Goal: Task Accomplishment & Management: Use online tool/utility

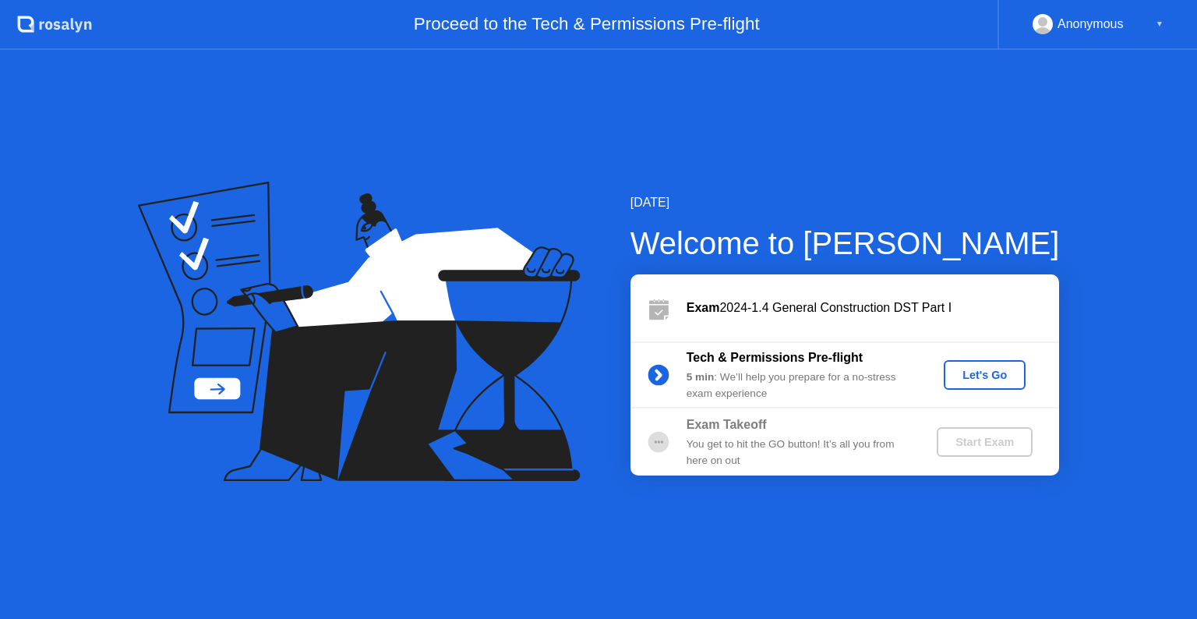
click at [981, 372] on div "Let's Go" at bounding box center [984, 375] width 69 height 12
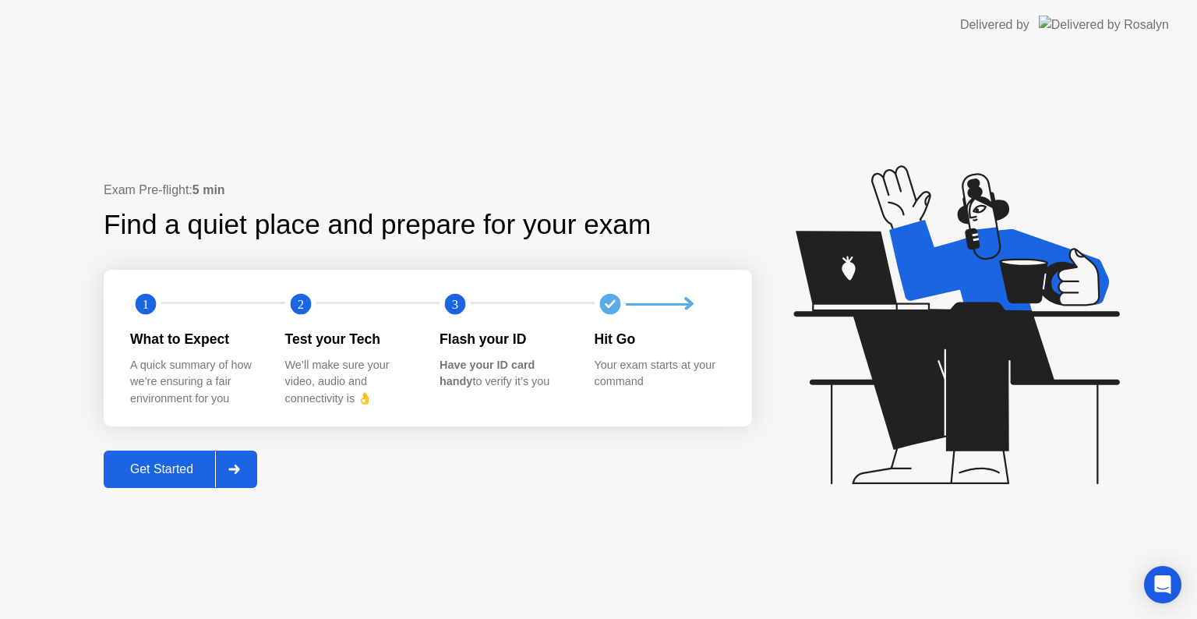
click at [187, 468] on div "Get Started" at bounding box center [161, 469] width 107 height 14
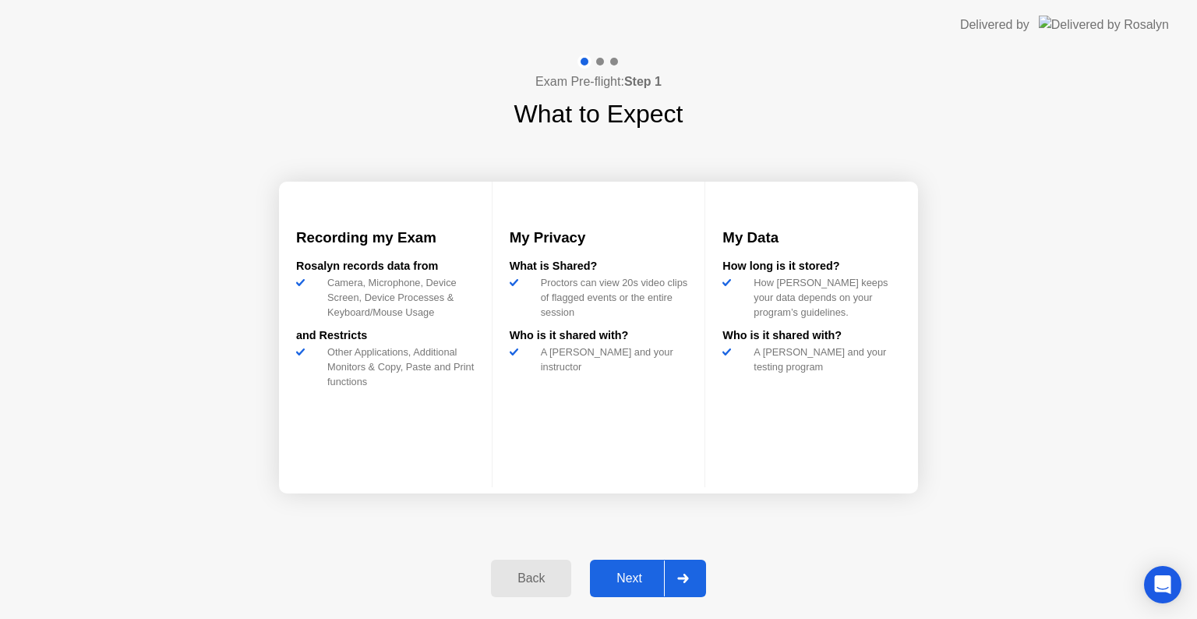
click at [632, 578] on div "Next" at bounding box center [629, 578] width 69 height 14
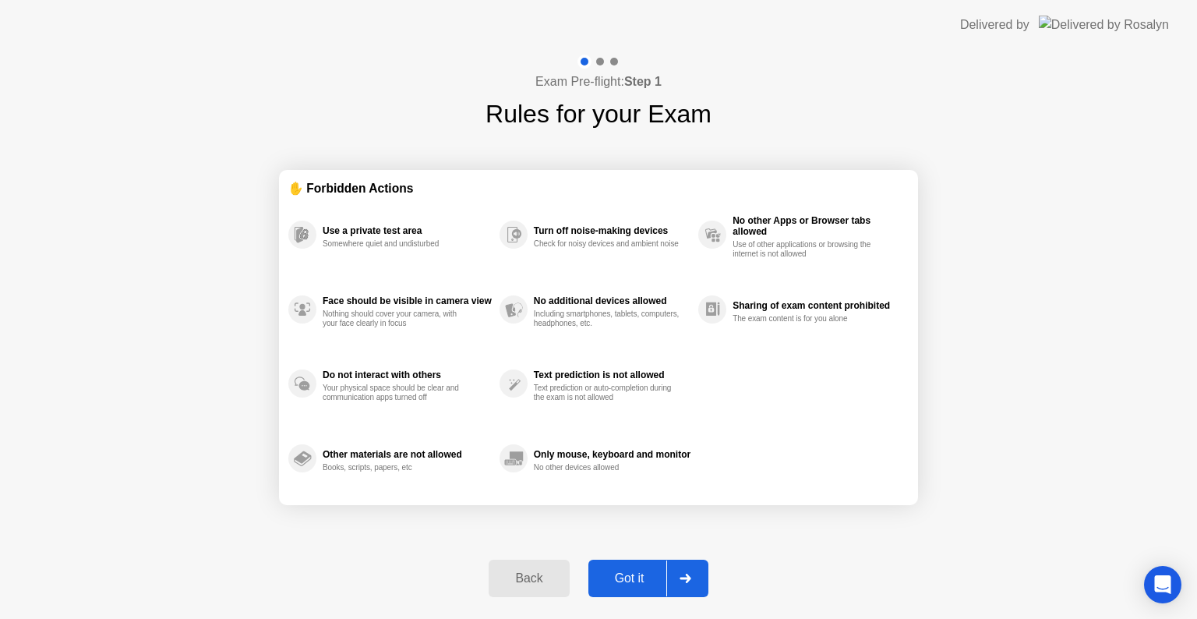
click at [632, 578] on div "Got it" at bounding box center [629, 578] width 73 height 14
select select "**********"
select select "*******"
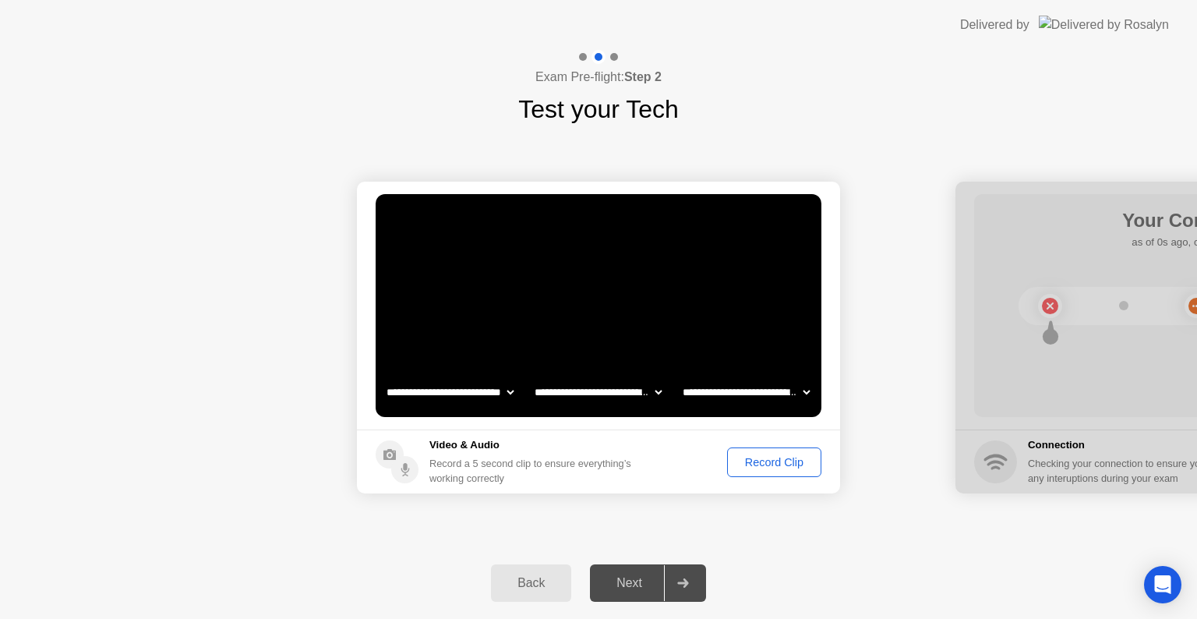
click at [790, 458] on div "Record Clip" at bounding box center [774, 462] width 83 height 12
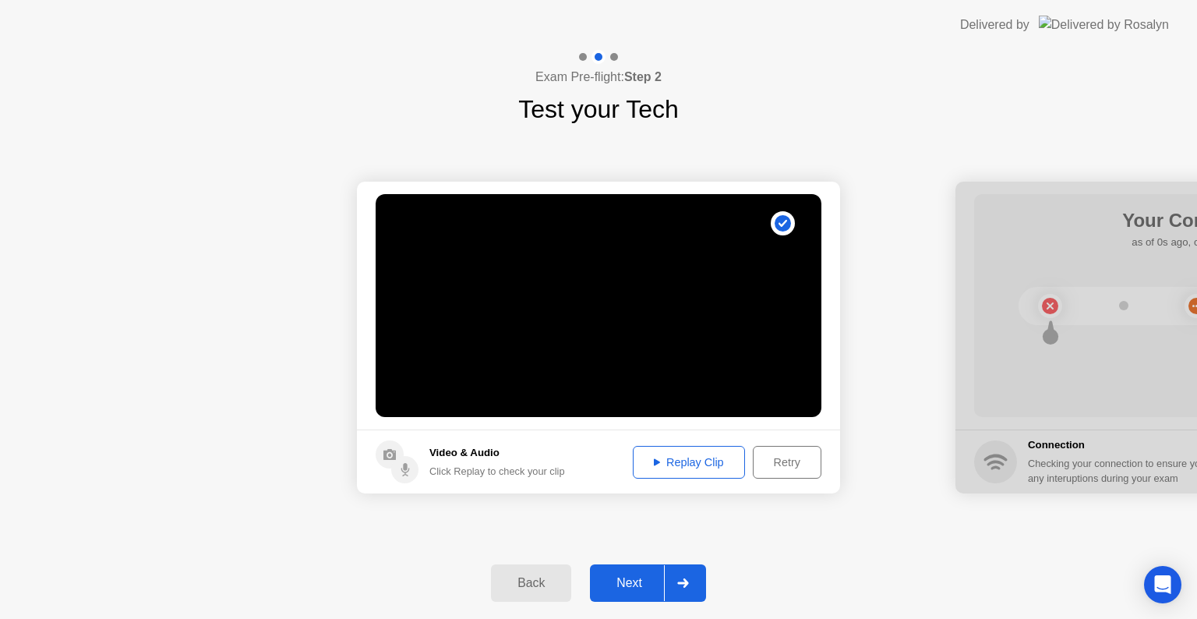
click at [636, 585] on div "Next" at bounding box center [629, 583] width 69 height 14
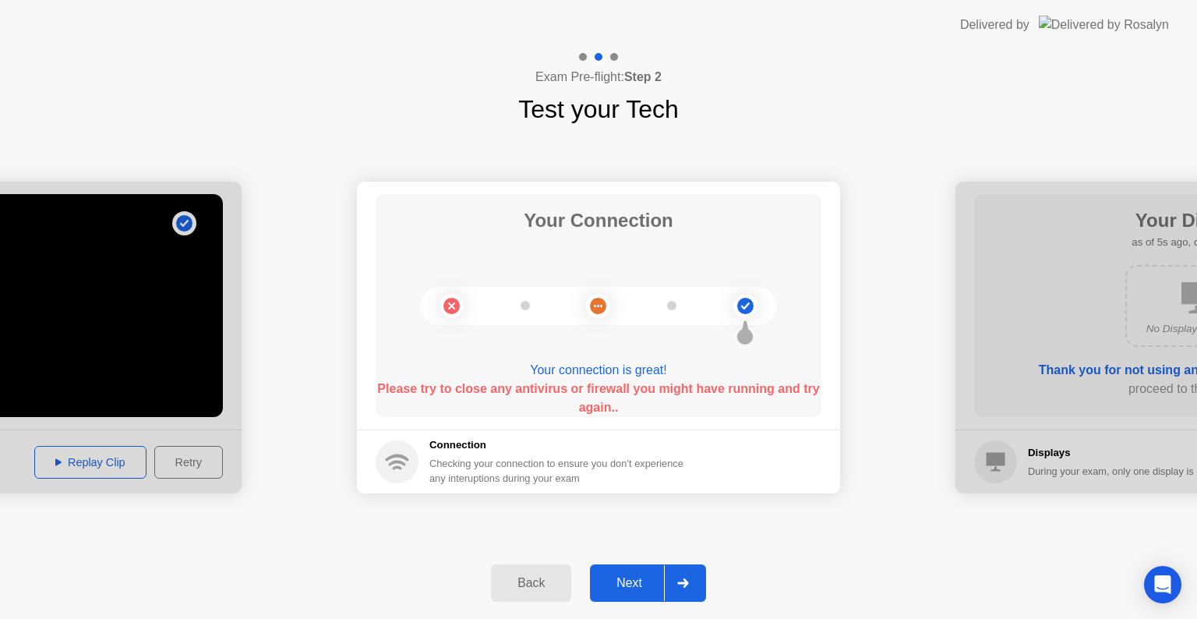
click at [742, 308] on circle at bounding box center [745, 306] width 16 height 16
click at [641, 578] on div "Next" at bounding box center [629, 583] width 69 height 14
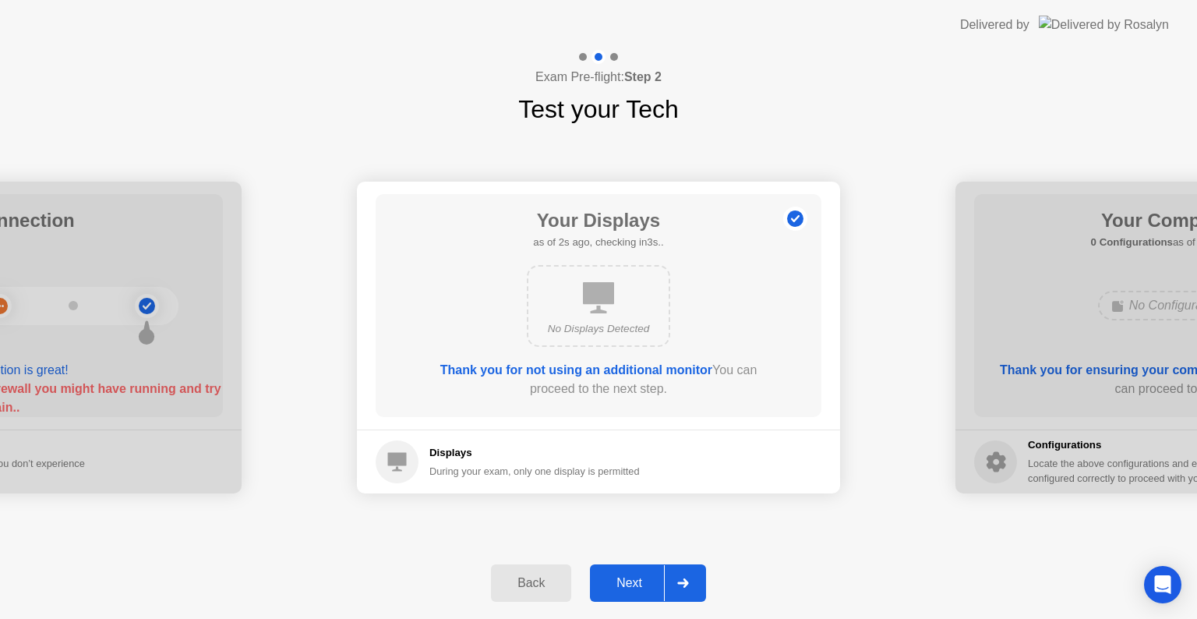
click at [645, 577] on div "Next" at bounding box center [629, 583] width 69 height 14
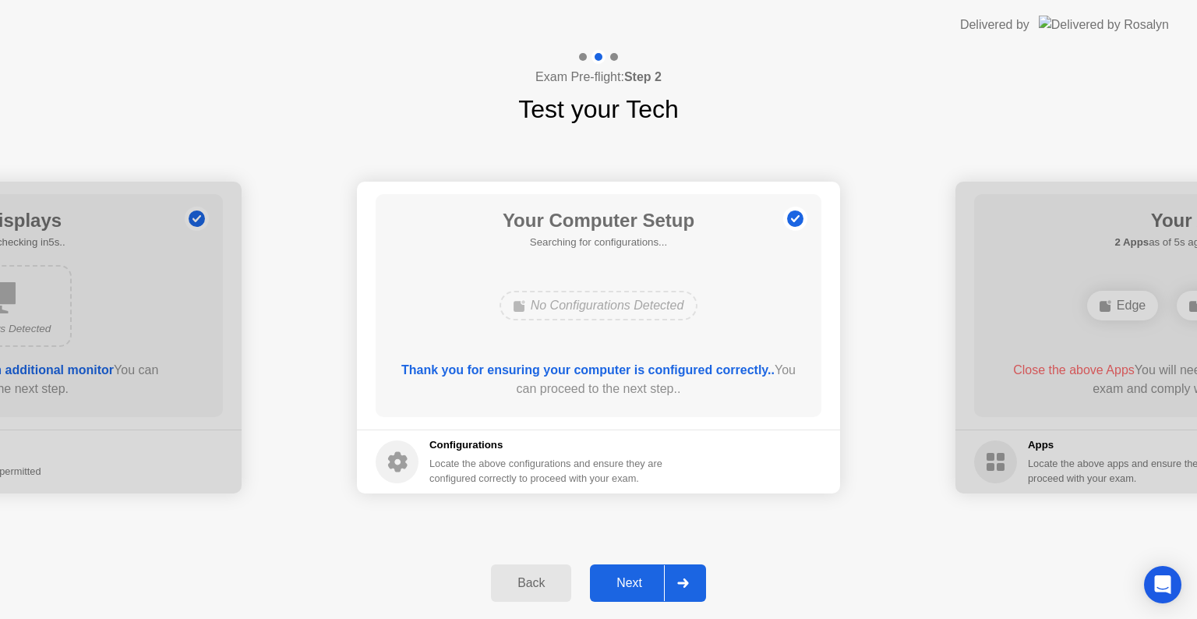
click at [636, 585] on div "Next" at bounding box center [629, 583] width 69 height 14
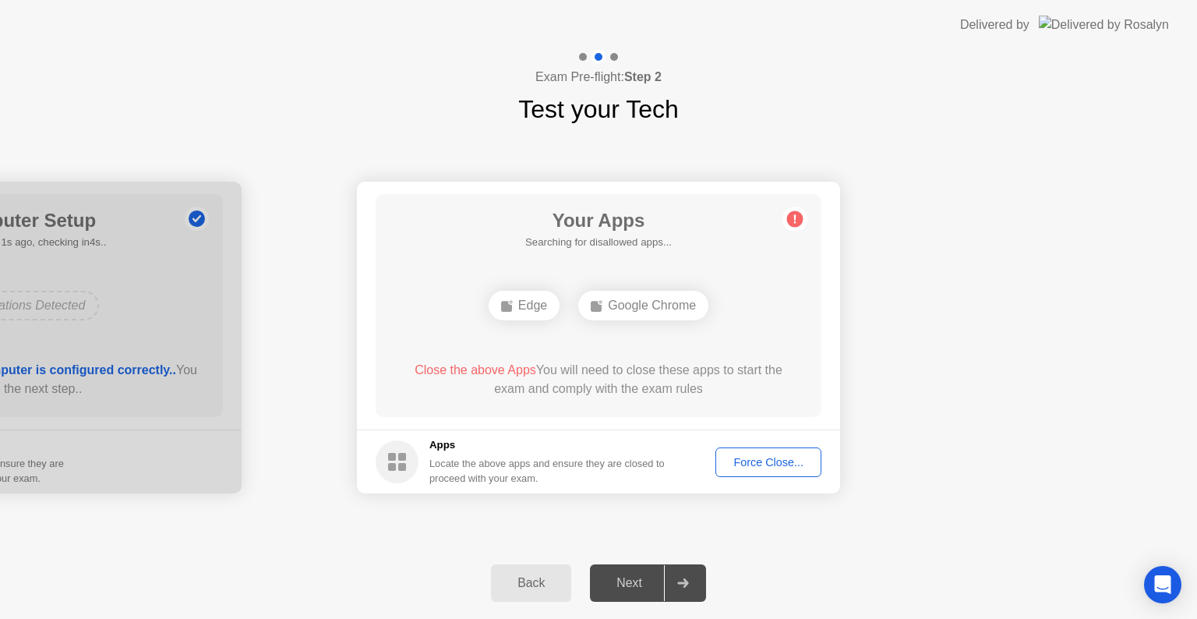
click at [780, 461] on div "Force Close..." at bounding box center [768, 462] width 95 height 12
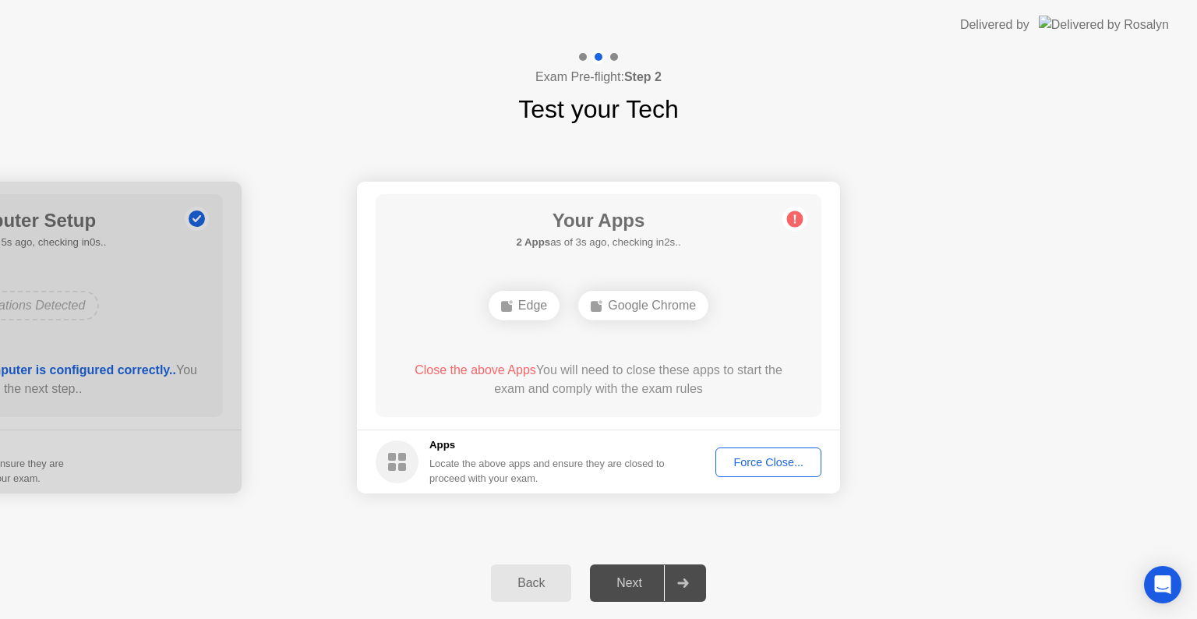
click at [773, 457] on div "Force Close..." at bounding box center [768, 462] width 95 height 12
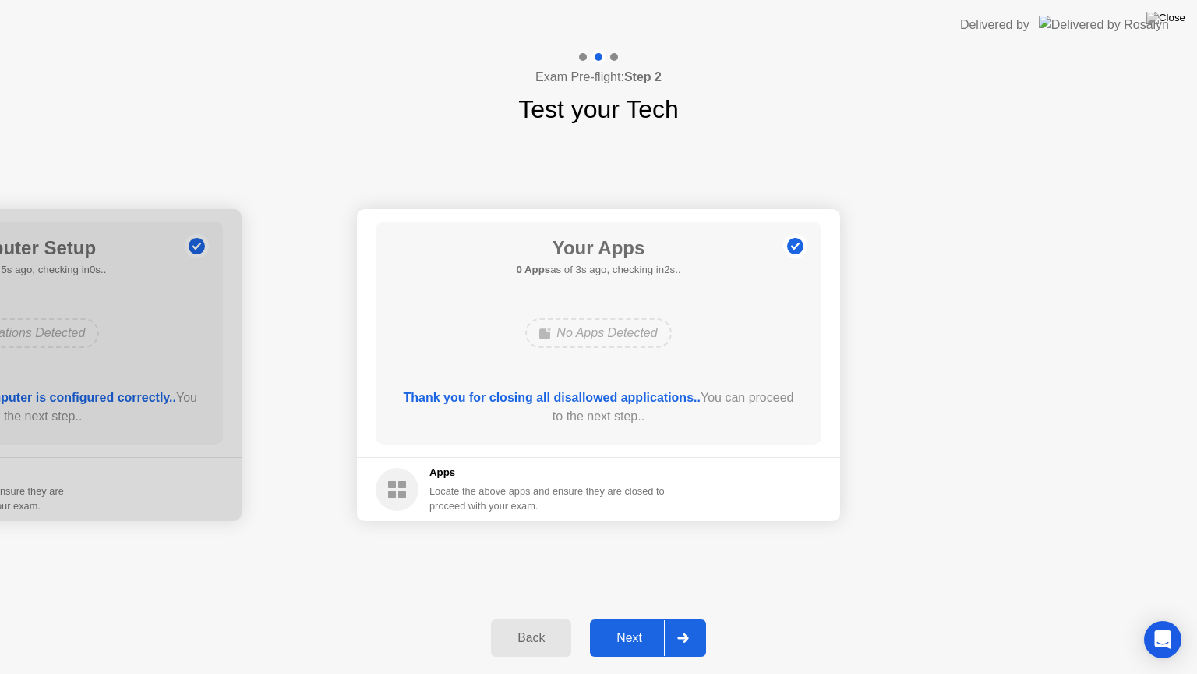
click at [632, 618] on div "Next" at bounding box center [629, 638] width 69 height 14
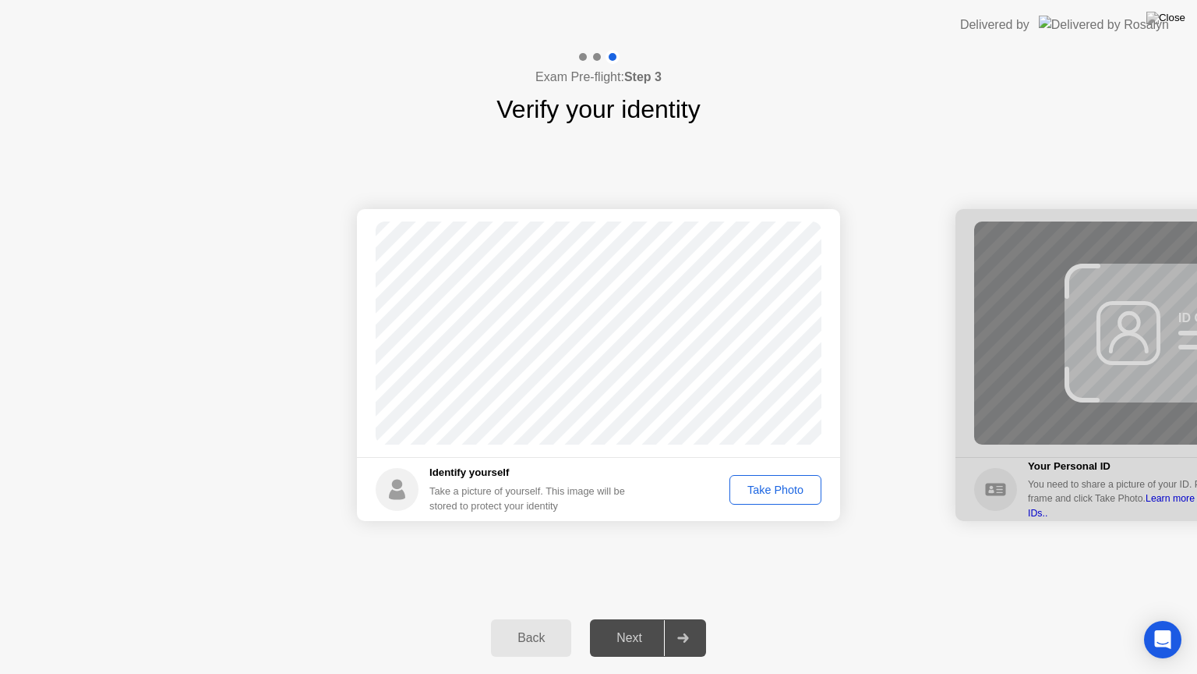
click at [783, 484] on div "Take Photo" at bounding box center [775, 489] width 81 height 12
click at [624, 618] on div "Next" at bounding box center [629, 638] width 69 height 14
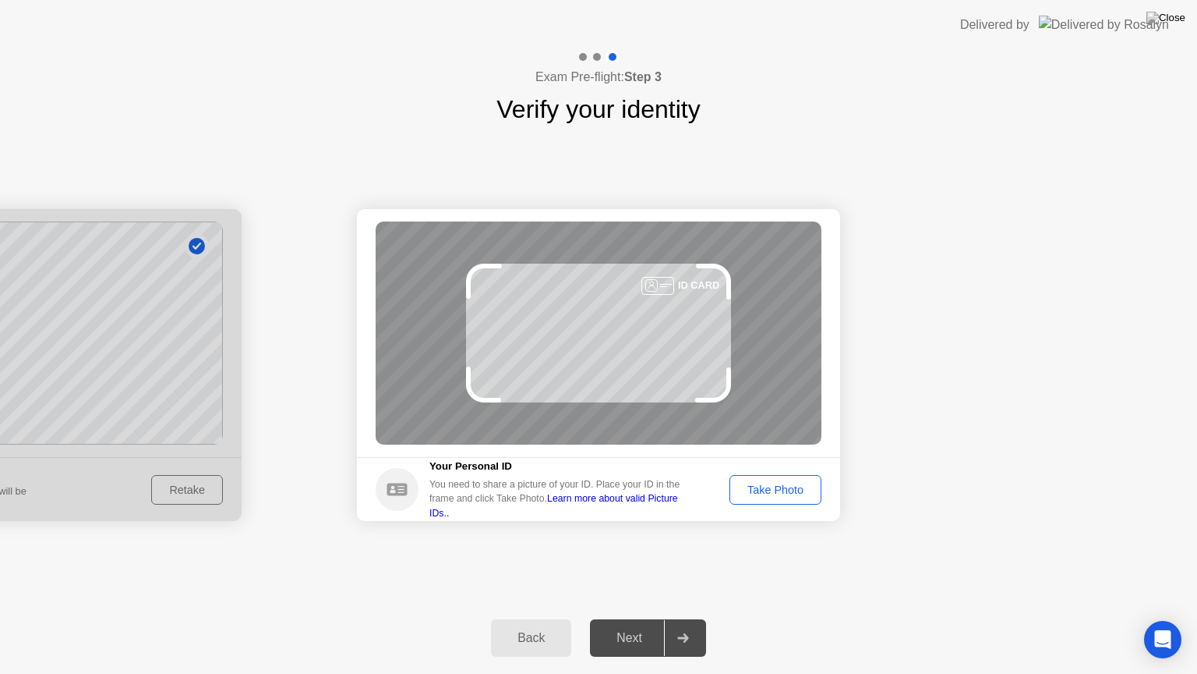
click at [758, 490] on div "Take Photo" at bounding box center [775, 489] width 81 height 12
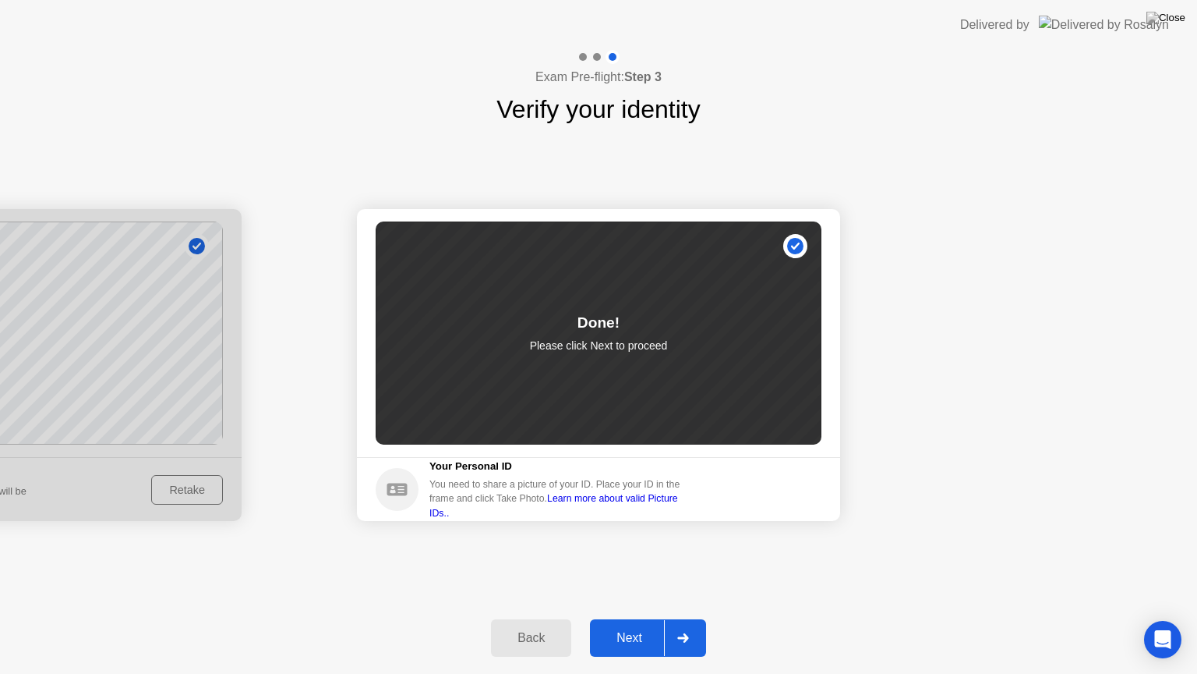
click at [638, 618] on div "Next" at bounding box center [629, 638] width 69 height 14
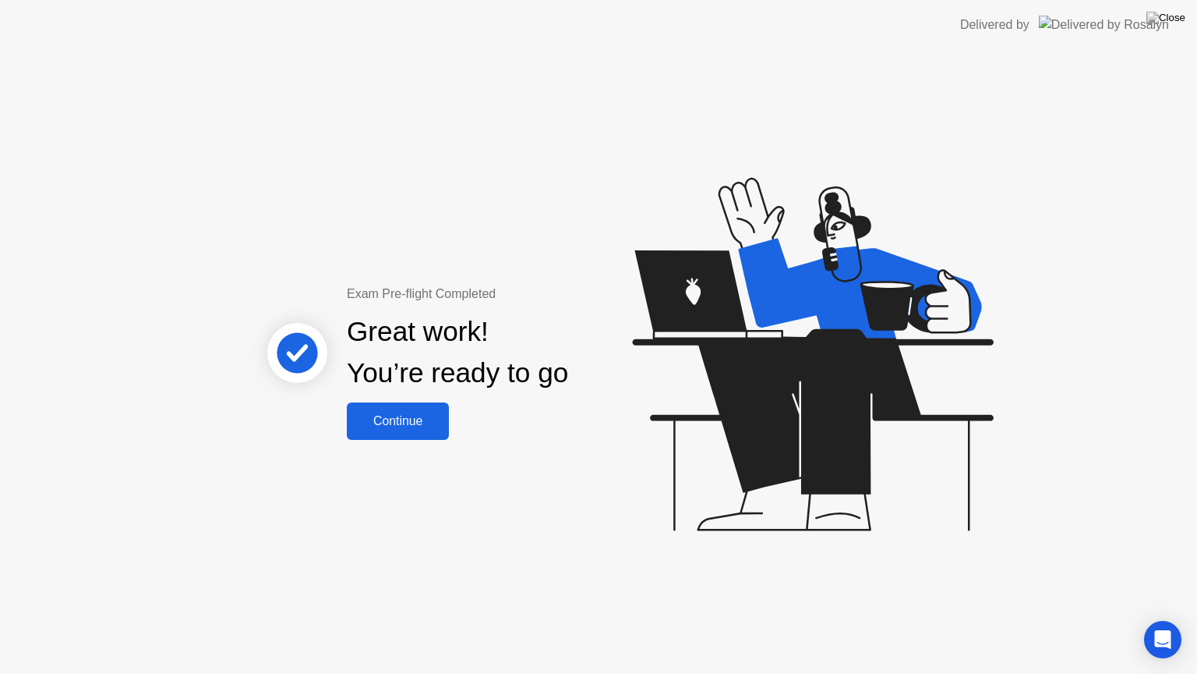
click at [411, 425] on div "Continue" at bounding box center [398, 421] width 93 height 14
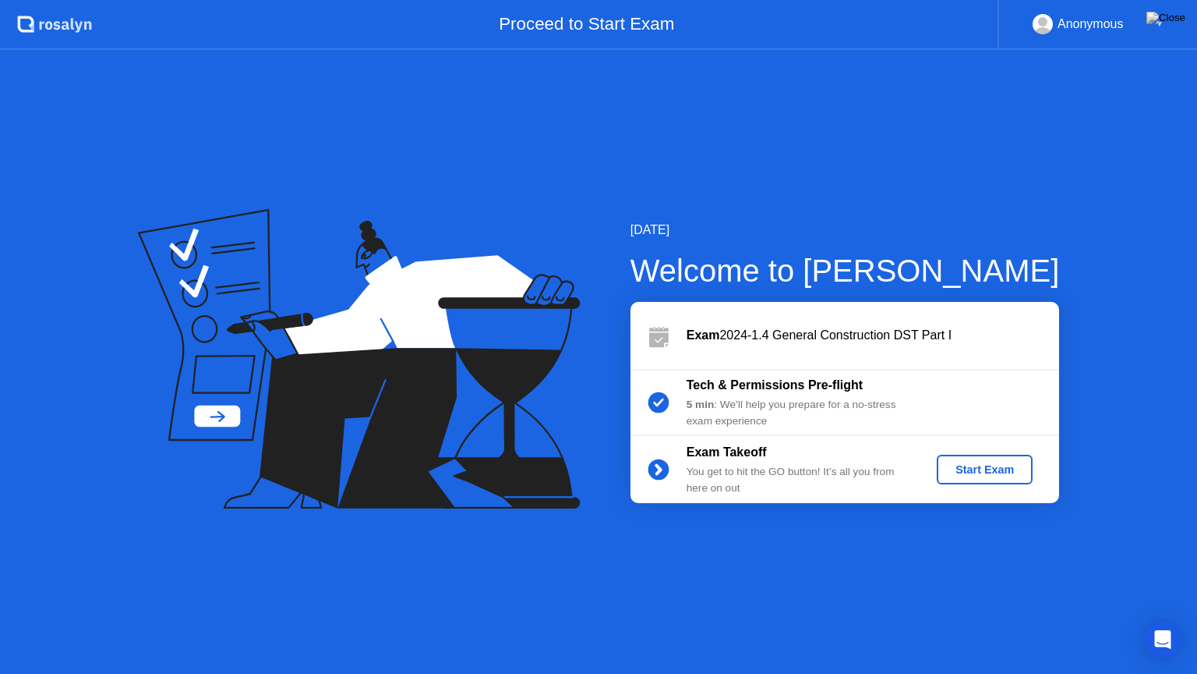
click at [990, 465] on div "Start Exam" at bounding box center [984, 469] width 83 height 12
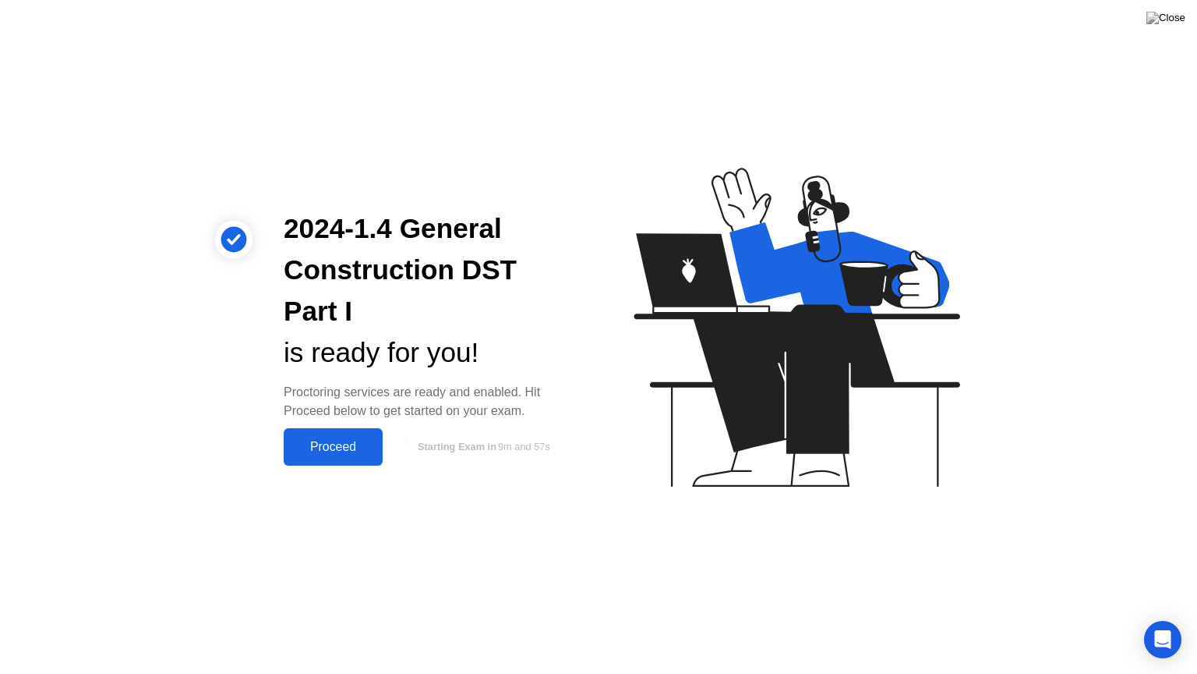
click at [341, 444] on div "Proceed" at bounding box center [333, 447] width 90 height 14
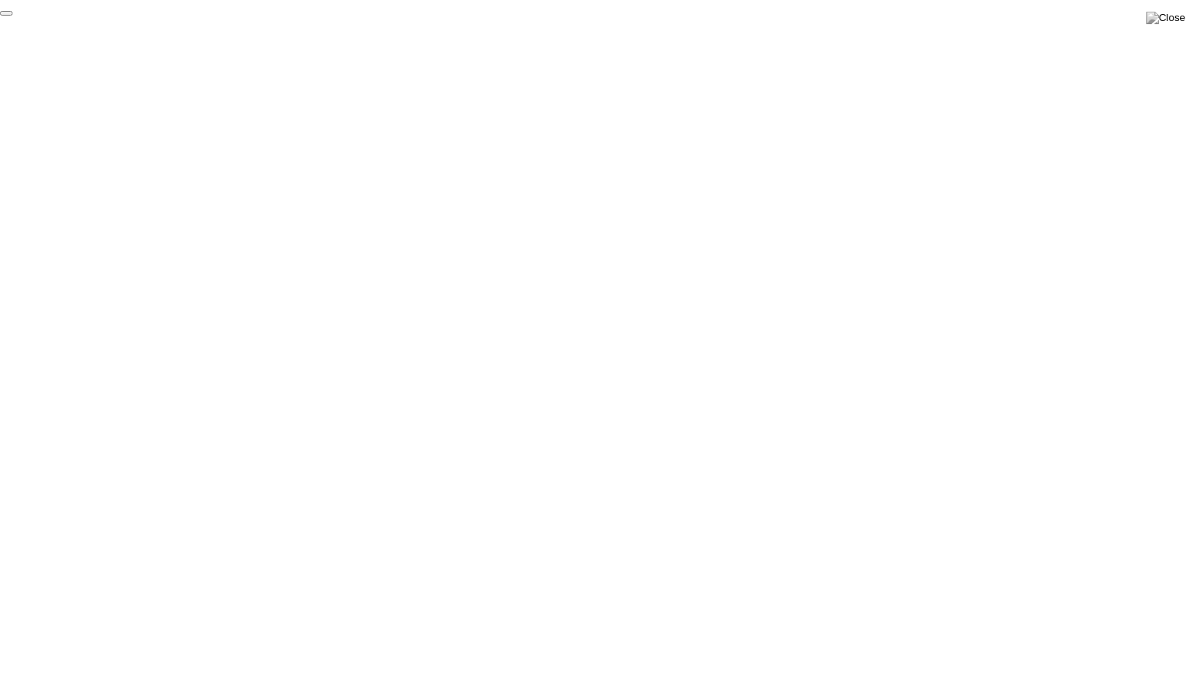
click div "End Proctoring Session"
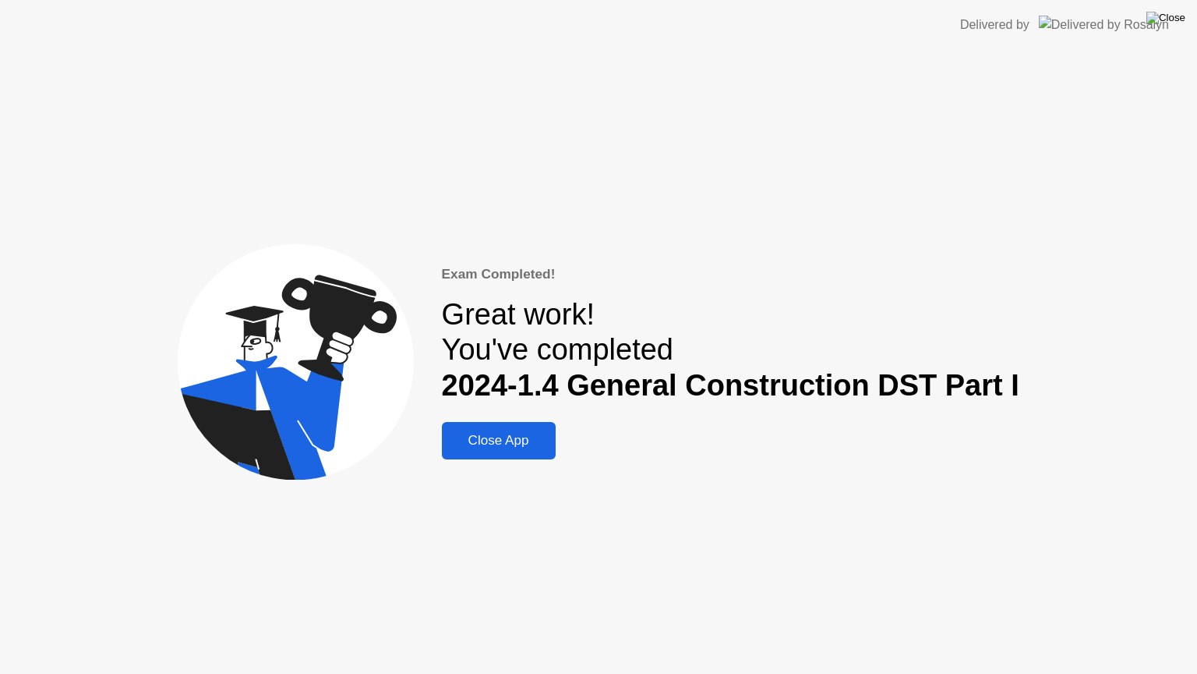
click at [1181, 13] on img at bounding box center [1166, 18] width 39 height 12
